Goal: Ask a question

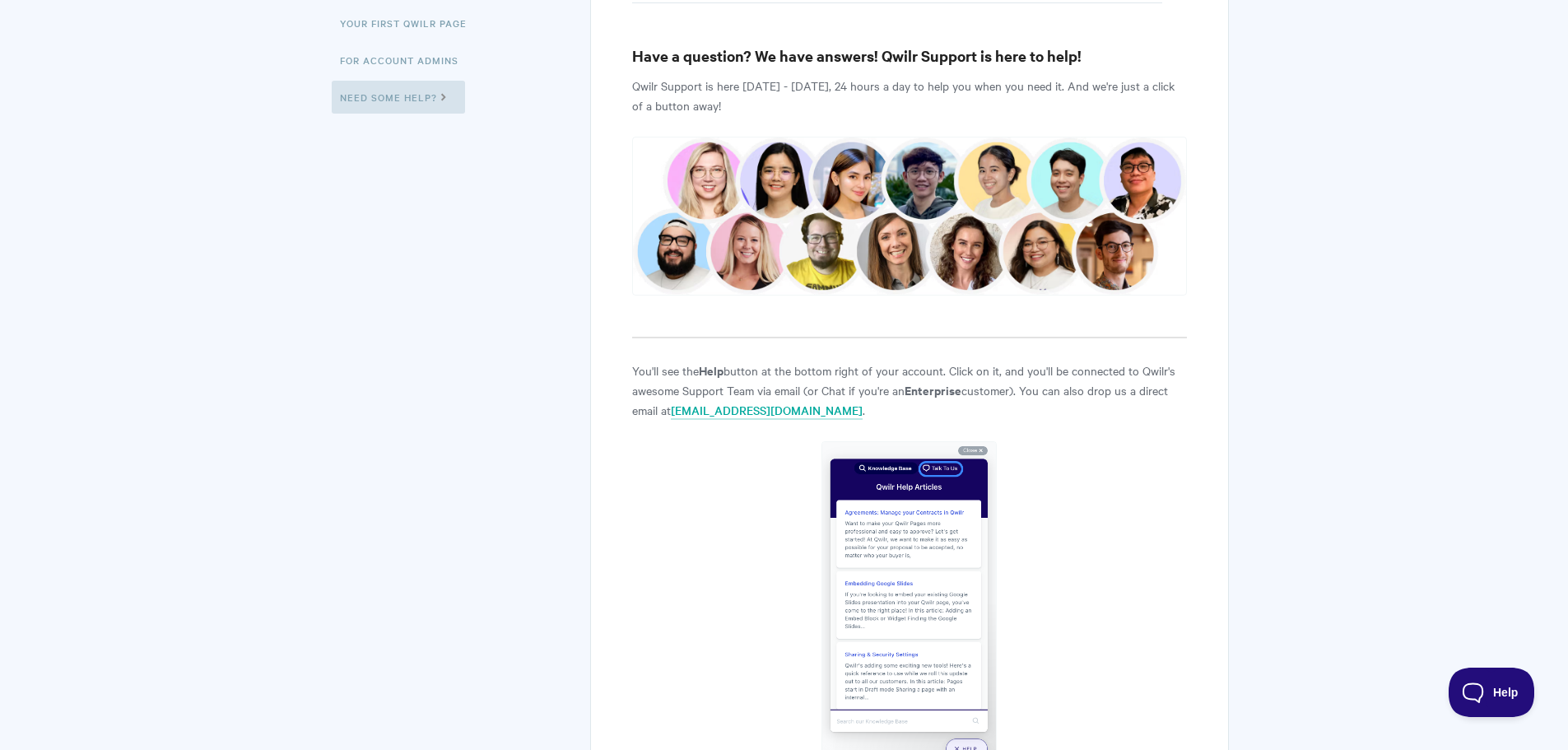
scroll to position [330, 0]
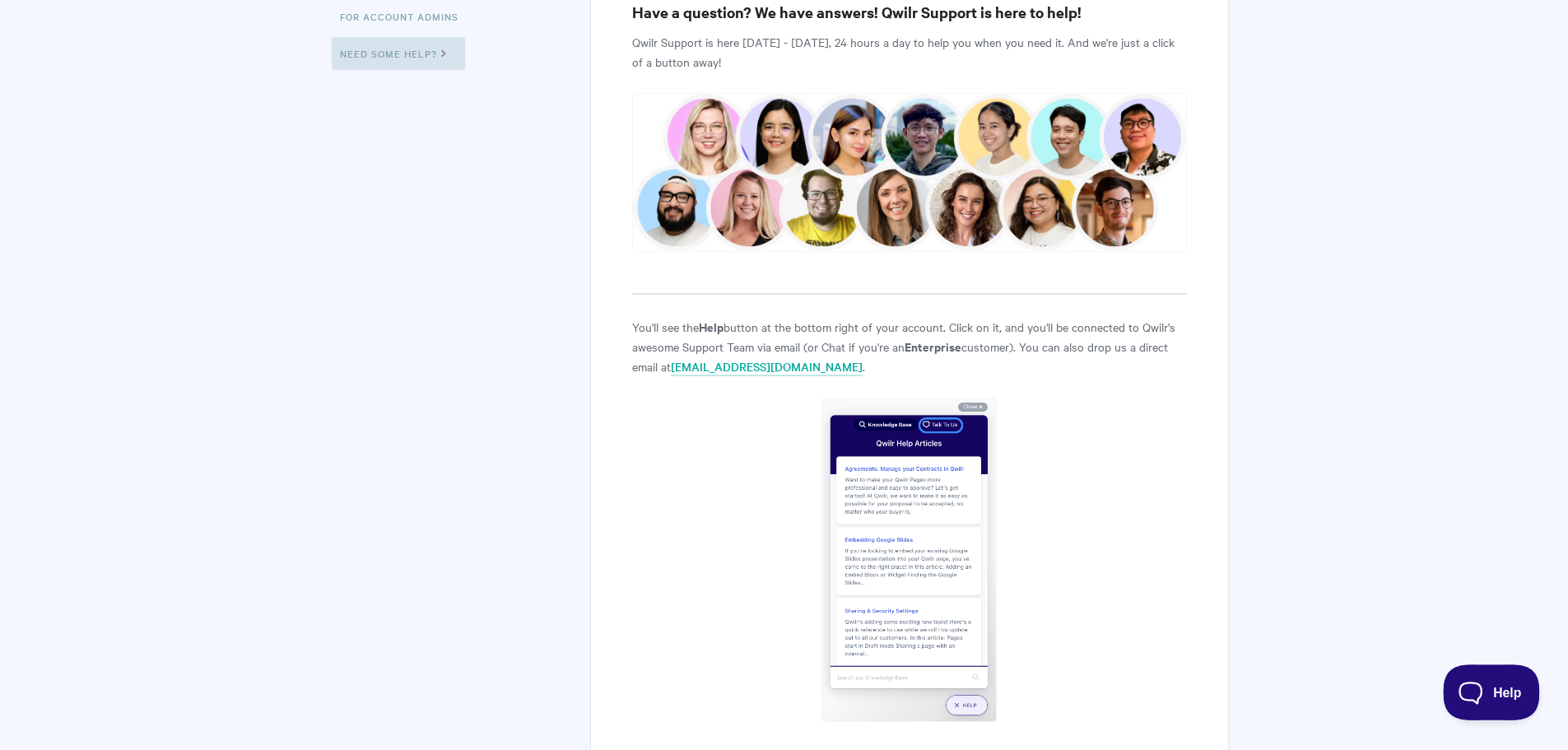
click at [1522, 695] on span "Help" at bounding box center [1486, 689] width 86 height 12
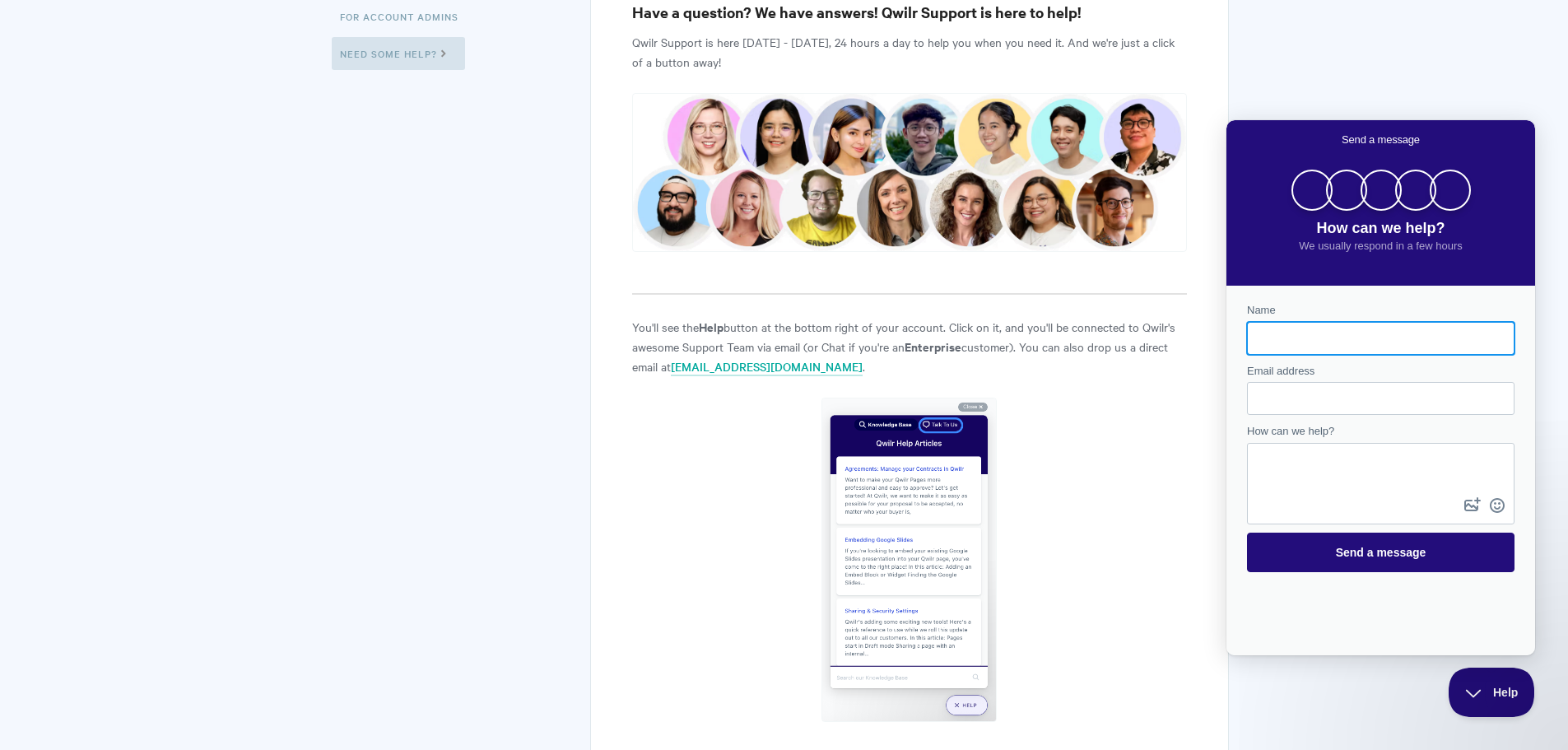
scroll to position [0, 0]
click at [1272, 342] on input "Name" at bounding box center [1381, 338] width 241 height 29
type input "[PERSON_NAME]"
type input "[PERSON_NAME][EMAIL_ADDRESS][DOMAIN_NAME]"
click at [1358, 486] on textarea "How can we help?" at bounding box center [1381, 469] width 264 height 49
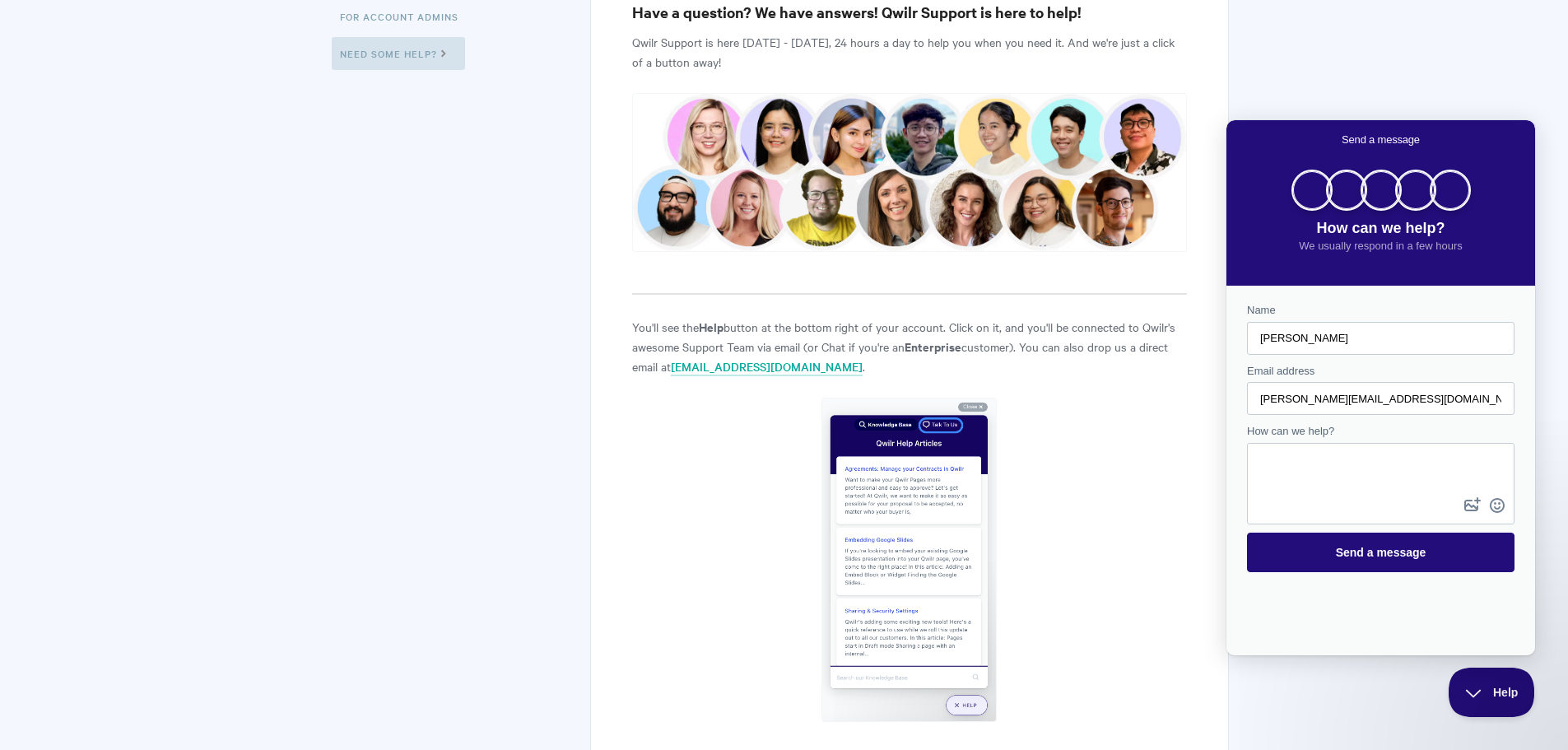
click at [1337, 451] on textarea "How can we help?" at bounding box center [1381, 469] width 264 height 49
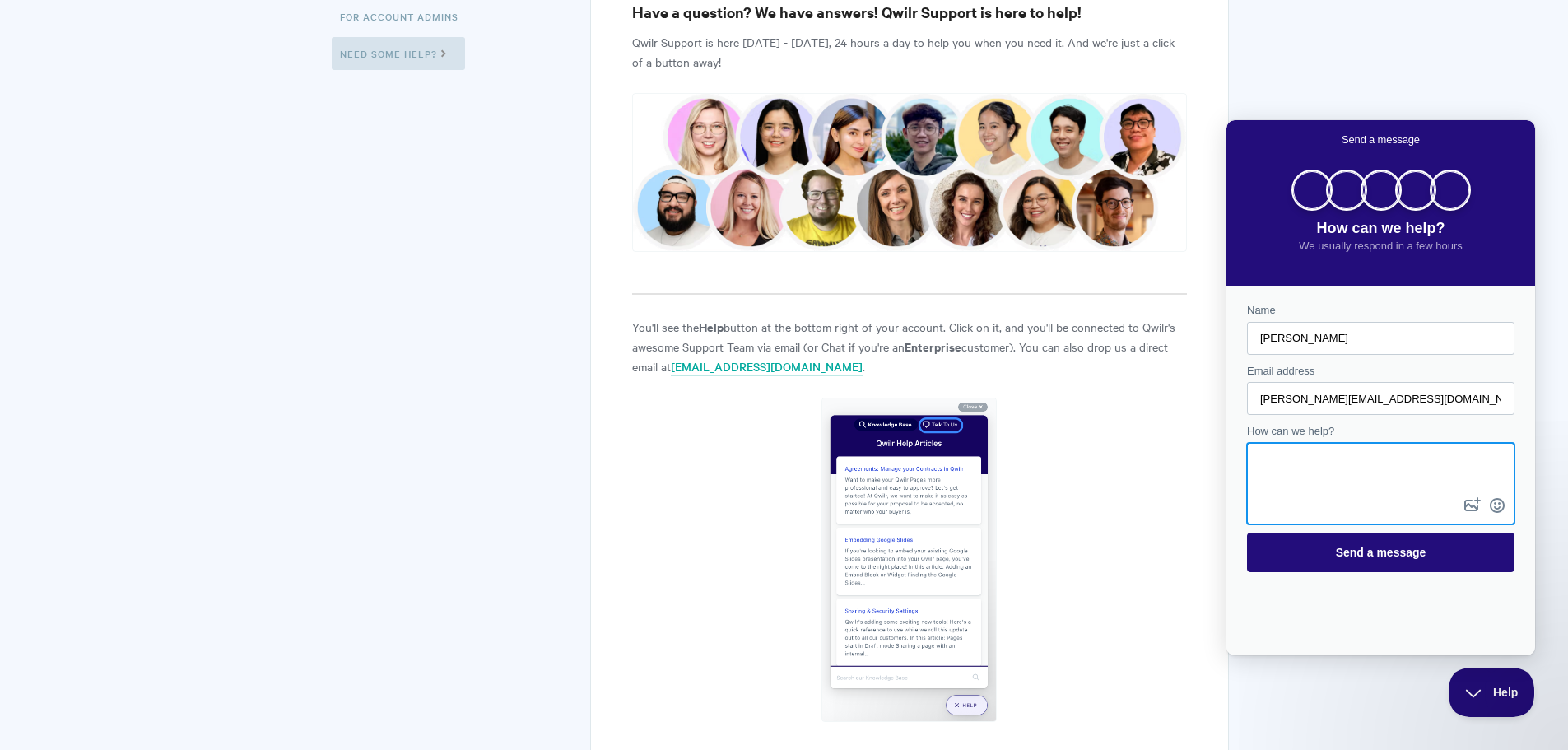
drag, startPoint x: 1262, startPoint y: 399, endPoint x: 1287, endPoint y: 408, distance: 26.6
click at [1262, 399] on input "[PERSON_NAME][EMAIL_ADDRESS][DOMAIN_NAME]" at bounding box center [1381, 398] width 241 height 29
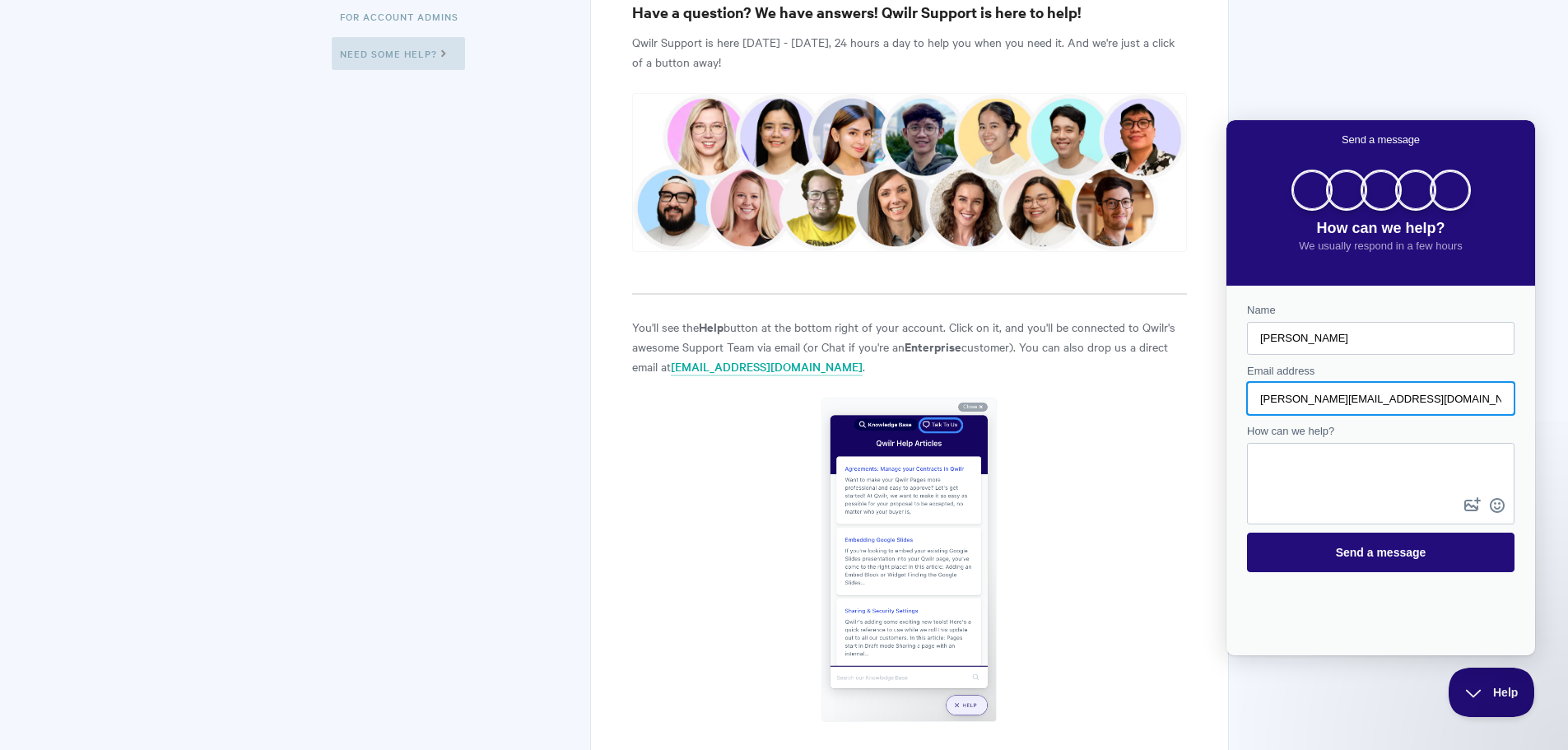
click at [1312, 456] on textarea "How can we help?" at bounding box center [1381, 469] width 264 height 49
click at [1304, 467] on textarea "How can we help?" at bounding box center [1381, 469] width 264 height 49
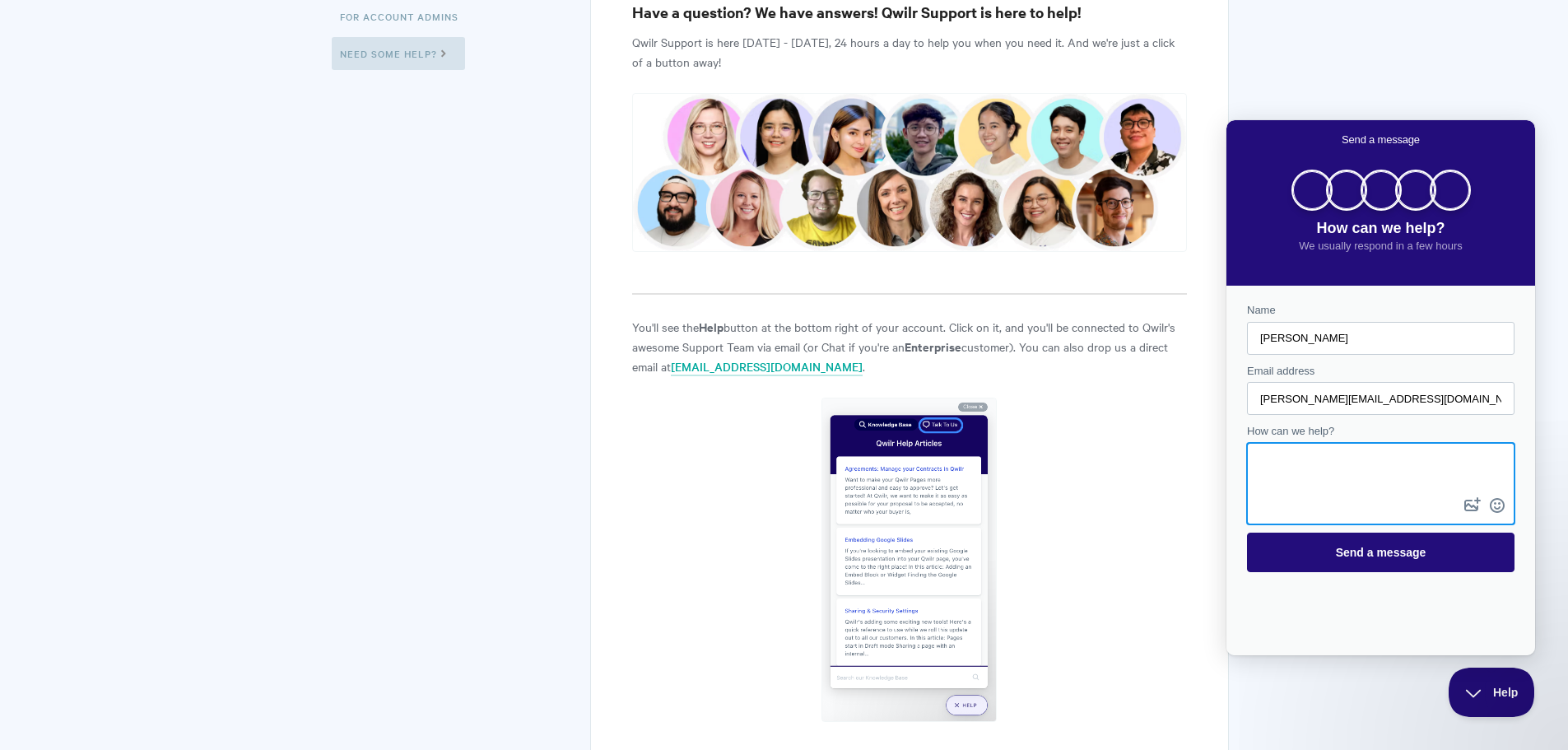
paste textarea "Loremip: Dolorsi Ametc Adi Elitseddoe temp Incid + UtlabOreet Do Magna Aliquae …"
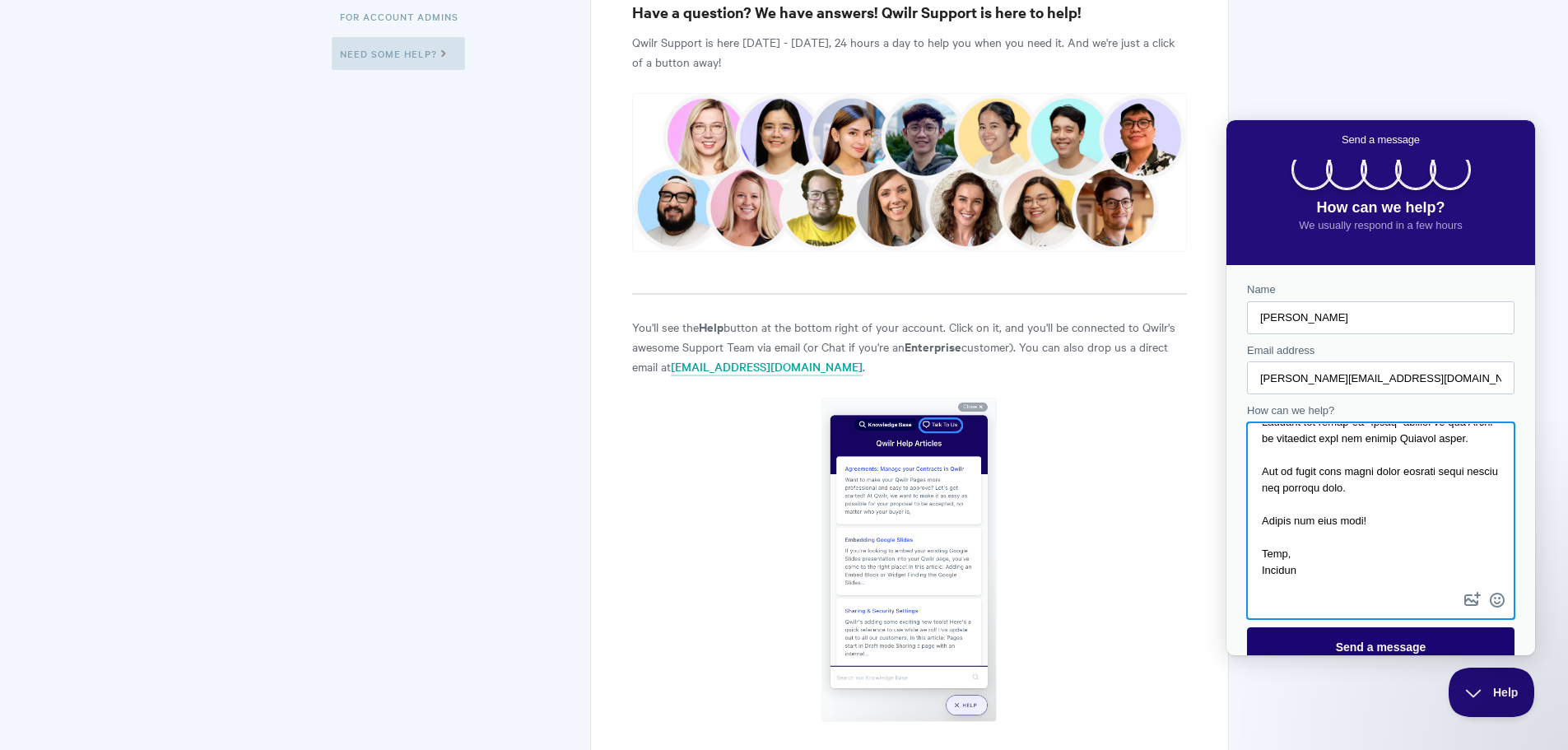
scroll to position [40, 0]
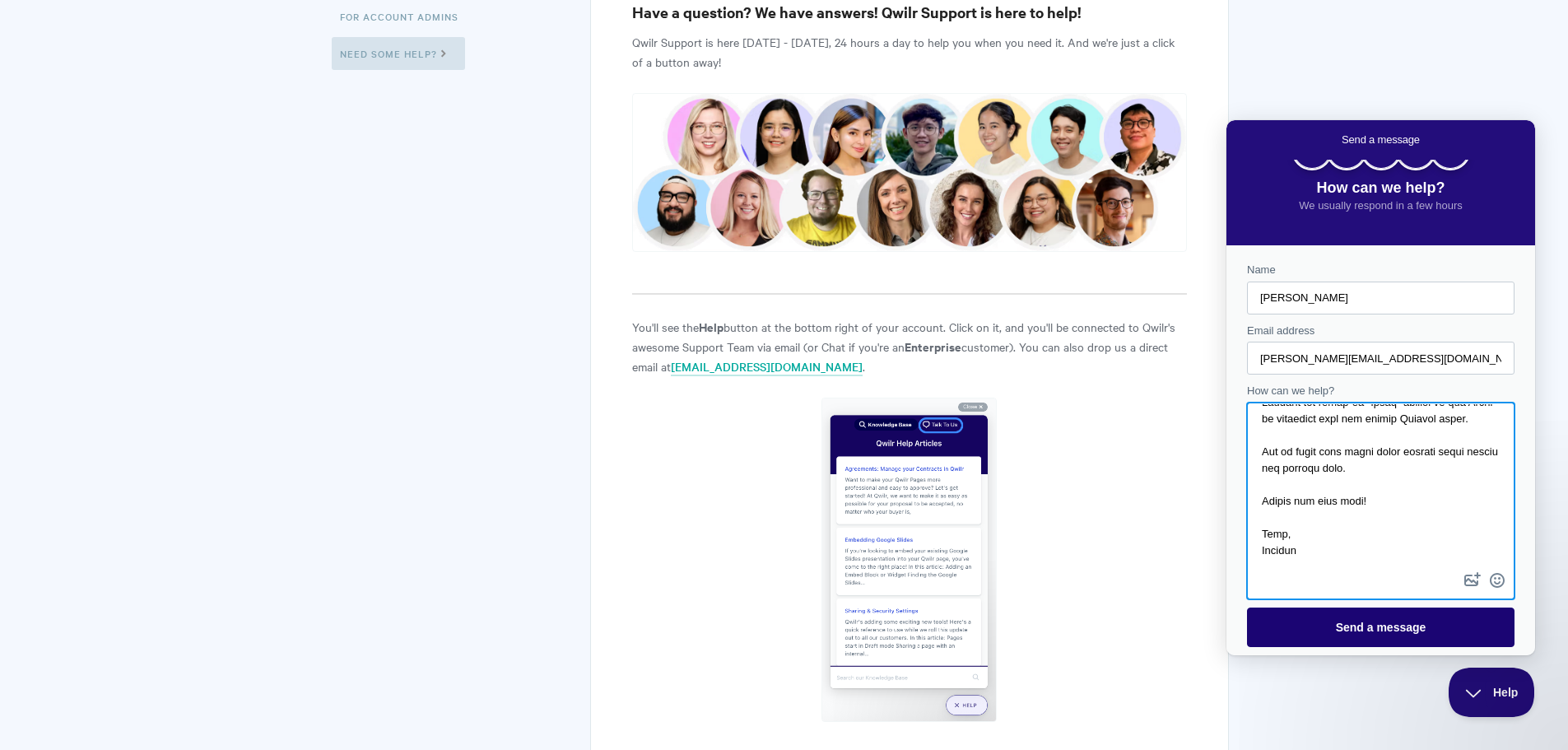
type textarea "Loremip: Dolorsi Ametc Adi Elitseddoe temp Incid + UtlabOreet Do Magna Aliquae …"
click at [1368, 610] on span "Send a message" at bounding box center [1380, 628] width 231 height 38
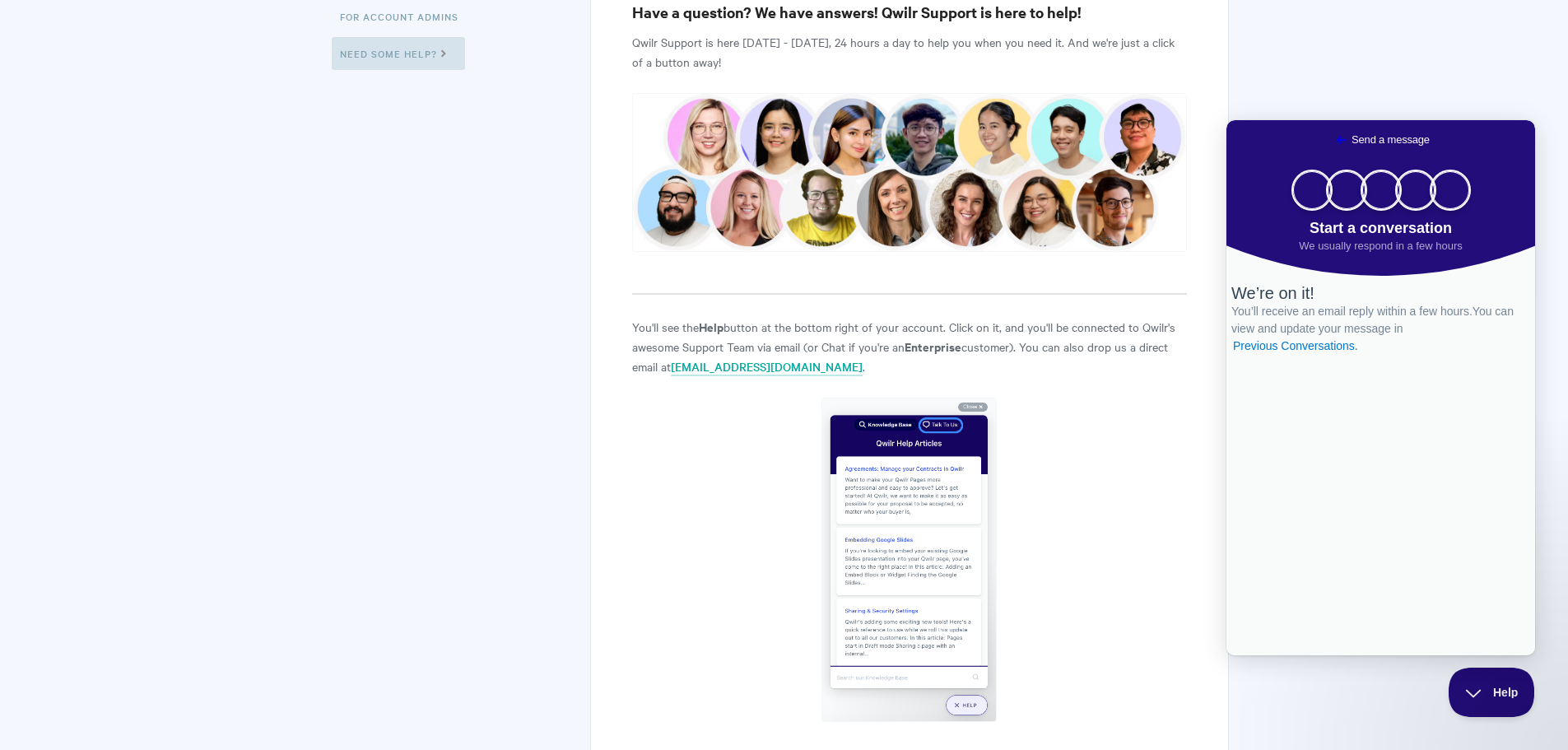
scroll to position [0, 0]
click at [1332, 150] on div "Go back" at bounding box center [1342, 140] width 20 height 20
click at [1332, 135] on span "Go back" at bounding box center [1342, 140] width 20 height 20
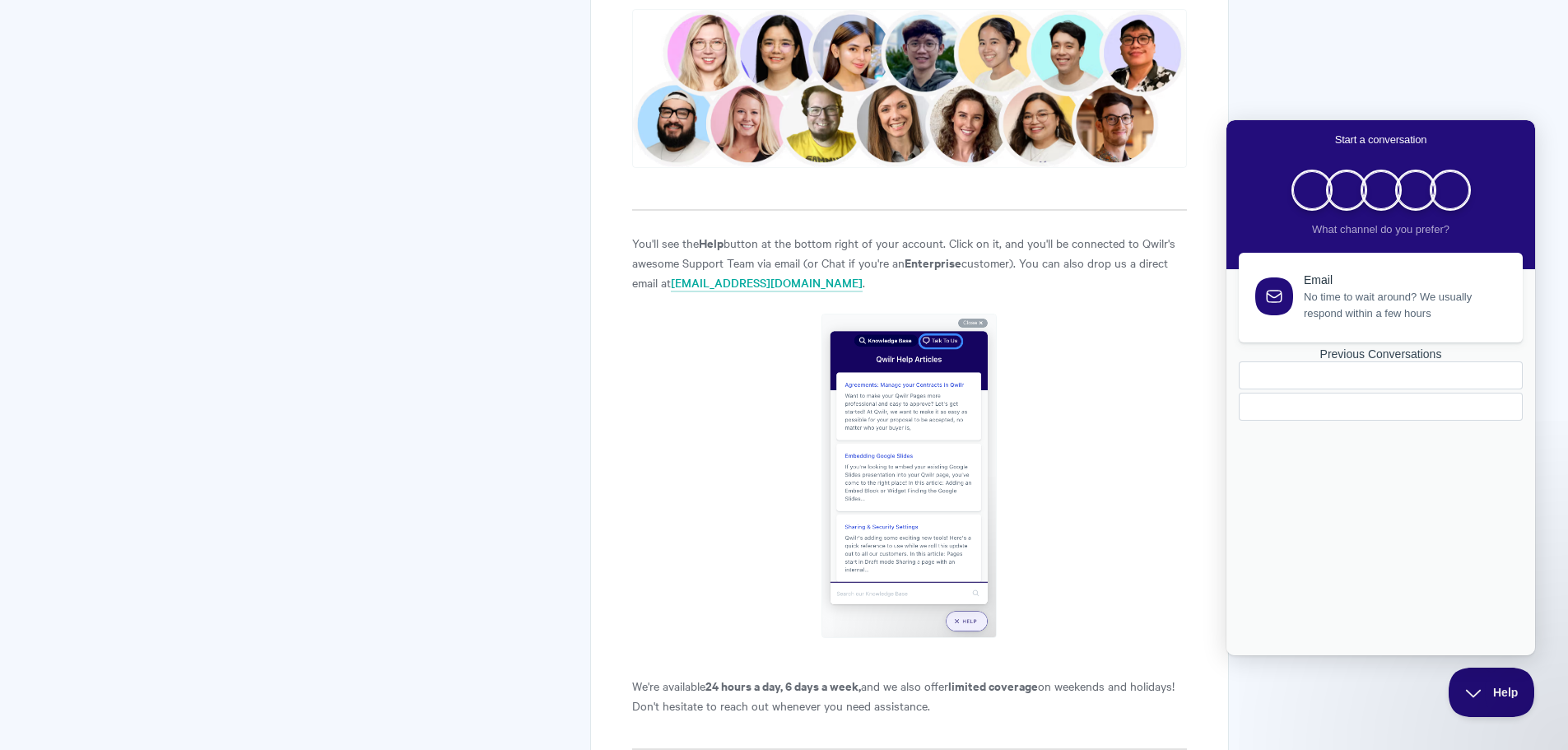
scroll to position [494, 0]
